Goal: Complete Application Form: Complete application form

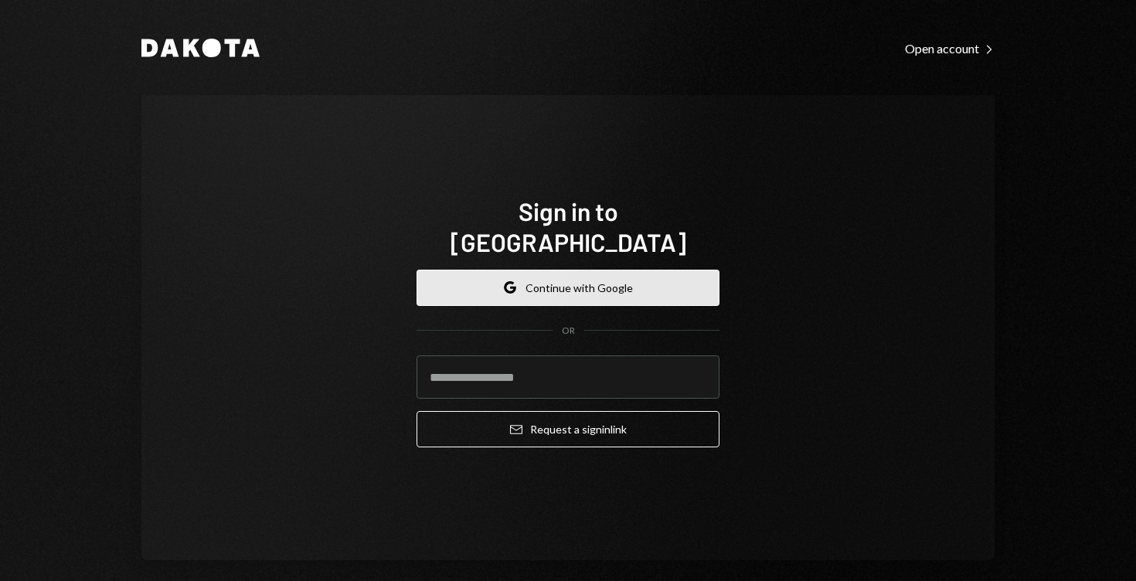
click at [590, 275] on button "Google Continue with Google" at bounding box center [567, 288] width 303 height 36
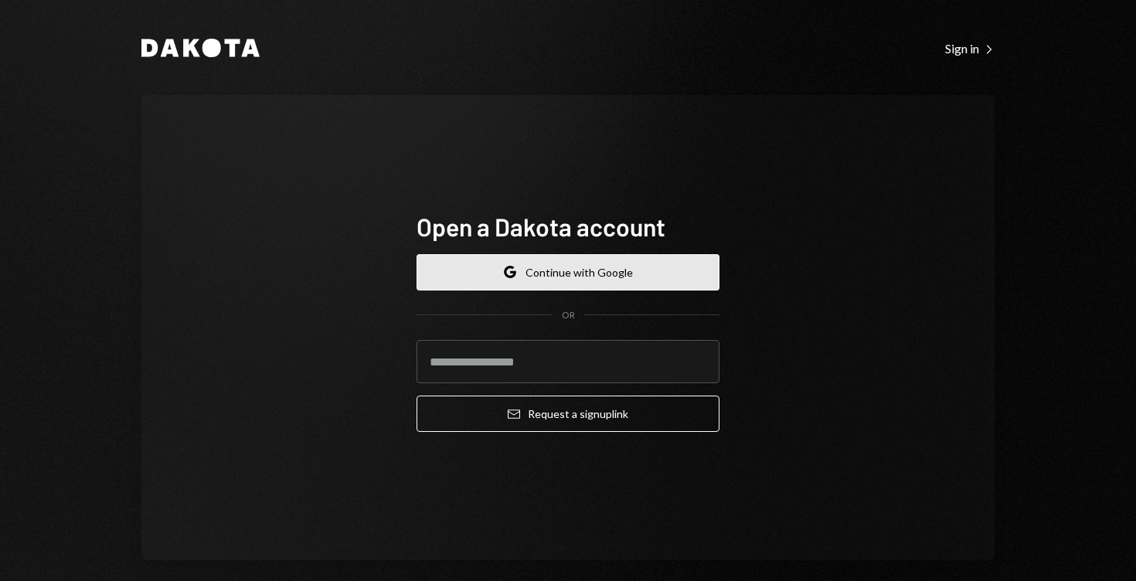
click at [601, 279] on button "Google Continue with Google" at bounding box center [567, 272] width 303 height 36
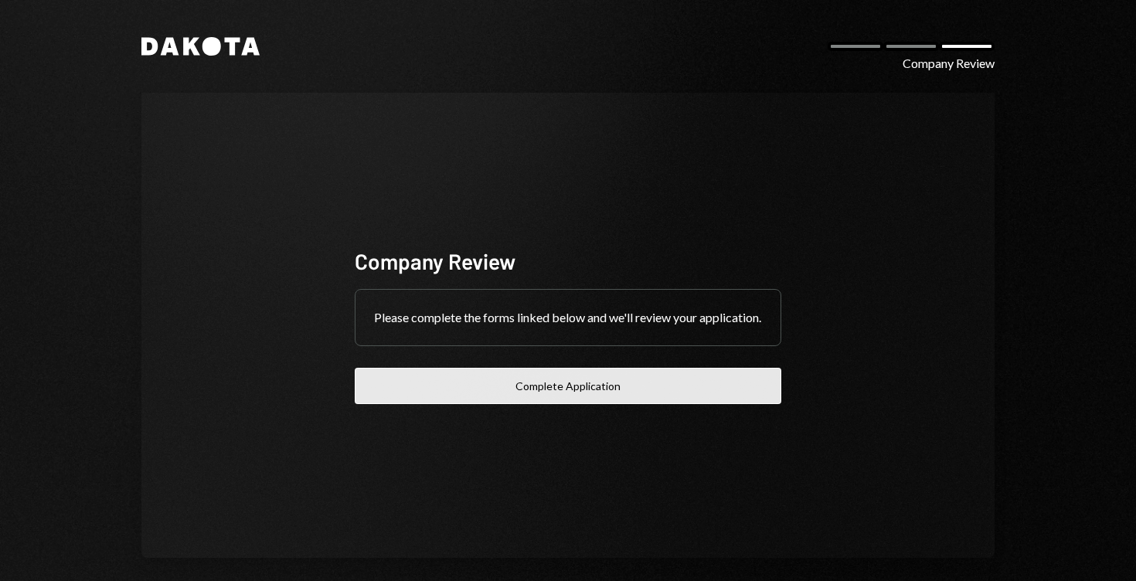
click at [469, 396] on button "Complete Application" at bounding box center [568, 386] width 427 height 36
click at [627, 395] on button "Complete Application" at bounding box center [568, 386] width 427 height 36
